Goal: Task Accomplishment & Management: Manage account settings

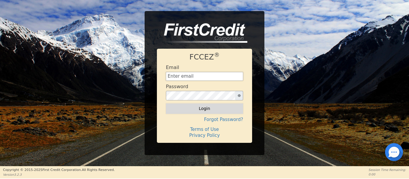
type input "[EMAIL_ADDRESS][DOMAIN_NAME]"
click at [178, 112] on button "Login" at bounding box center [204, 108] width 77 height 10
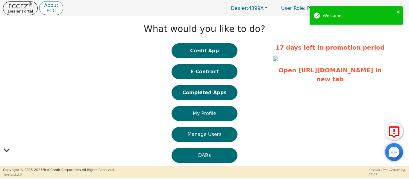
click at [192, 71] on button "E-Contract" at bounding box center [204, 71] width 66 height 15
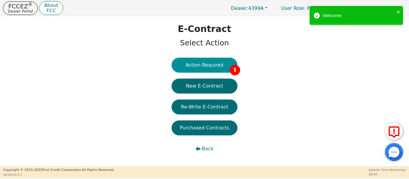
click at [192, 67] on button "Action Required 1" at bounding box center [204, 65] width 66 height 15
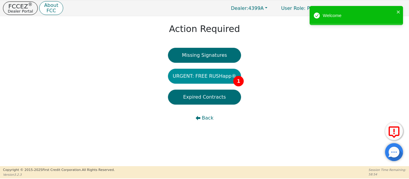
click at [191, 73] on button "URGENT: FREE RUSHapp® 1" at bounding box center [204, 76] width 73 height 15
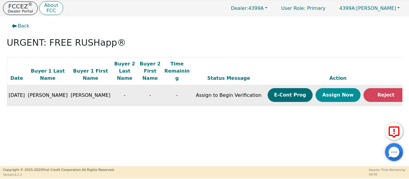
click at [318, 88] on button "Assign Now" at bounding box center [337, 95] width 45 height 14
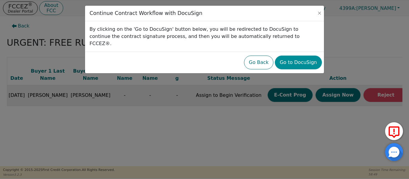
click at [294, 56] on button "Go to DocuSign" at bounding box center [298, 63] width 47 height 14
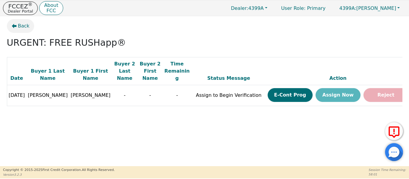
click at [19, 27] on span "Back" at bounding box center [24, 25] width 12 height 7
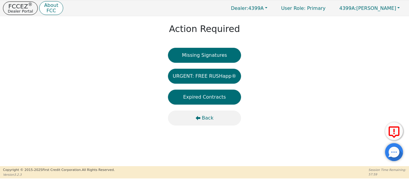
click at [204, 119] on span "Back" at bounding box center [208, 118] width 12 height 7
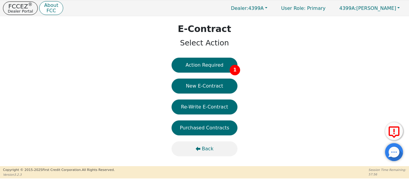
click at [205, 145] on span "Back" at bounding box center [208, 148] width 12 height 7
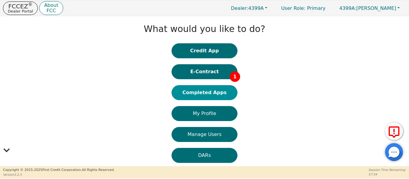
click at [197, 95] on button "Completed Apps" at bounding box center [204, 92] width 66 height 15
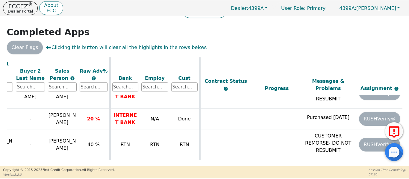
scroll to position [505, 134]
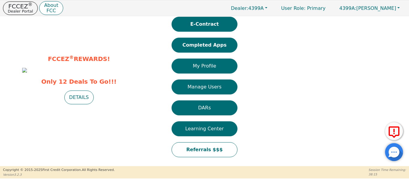
scroll to position [51, 0]
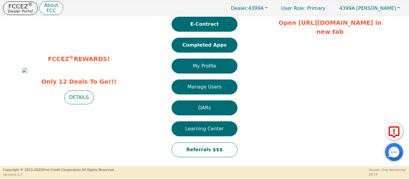
click at [27, 73] on img at bounding box center [24, 70] width 5 height 5
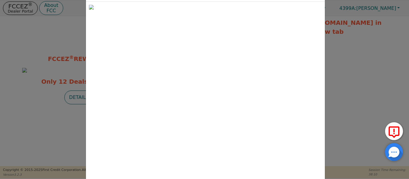
scroll to position [0, 0]
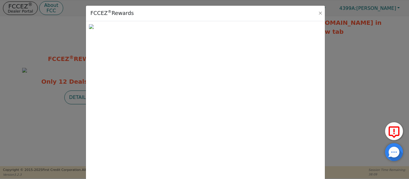
click at [319, 9] on div "FCCEZ ® Rewards" at bounding box center [205, 14] width 239 height 16
click at [323, 13] on div "FCCEZ ® Rewards" at bounding box center [205, 14] width 239 height 16
click at [319, 13] on button "Close" at bounding box center [320, 13] width 6 height 6
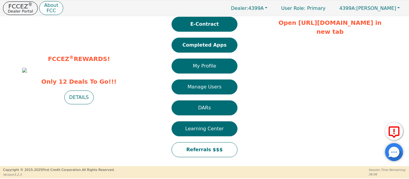
click at [82, 104] on button "DETAILS" at bounding box center [78, 98] width 29 height 14
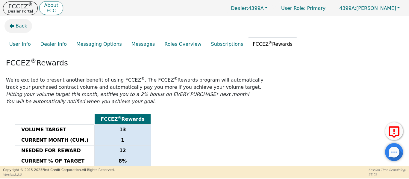
drag, startPoint x: 22, startPoint y: 22, endPoint x: 23, endPoint y: 29, distance: 6.7
click at [23, 29] on button "Back" at bounding box center [18, 26] width 28 height 14
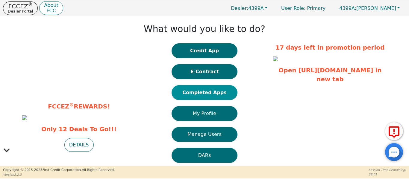
drag, startPoint x: 196, startPoint y: 89, endPoint x: 193, endPoint y: 88, distance: 3.9
click at [193, 88] on button "Completed Apps" at bounding box center [204, 92] width 66 height 15
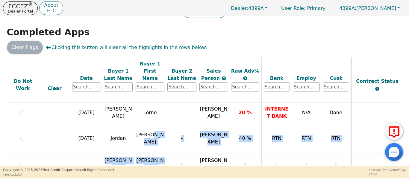
scroll to position [526, 0]
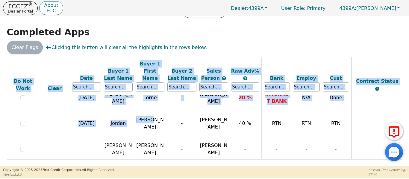
drag, startPoint x: 159, startPoint y: 162, endPoint x: 170, endPoint y: 164, distance: 11.2
click at [170, 164] on div "ALL VALUES ON THIS PAGE ARE UPDATED IN REAL TIME VERIFICATION STATUS Do Not Wor…" at bounding box center [204, 110] width 395 height 107
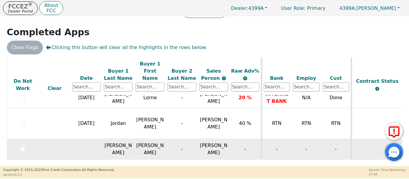
click at [172, 141] on td "-" at bounding box center [182, 149] width 32 height 21
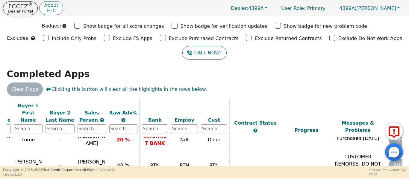
scroll to position [0, 0]
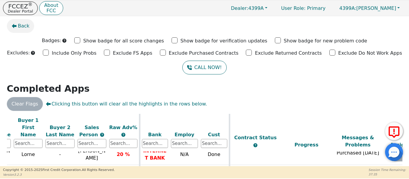
click at [29, 26] on button "Back" at bounding box center [21, 26] width 28 height 14
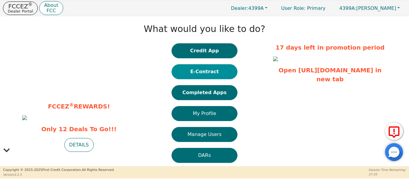
click at [191, 72] on button "E-Contract" at bounding box center [204, 71] width 66 height 15
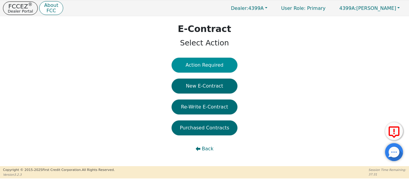
click at [188, 70] on button "Action Required" at bounding box center [204, 65] width 66 height 15
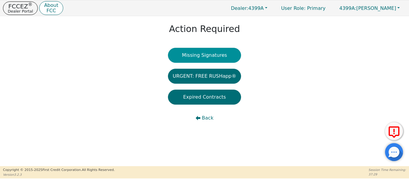
click at [177, 57] on button "Missing Signatures" at bounding box center [204, 55] width 73 height 15
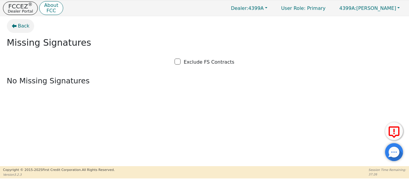
click at [22, 28] on span "Back" at bounding box center [24, 25] width 12 height 7
